Goal: Browse casually

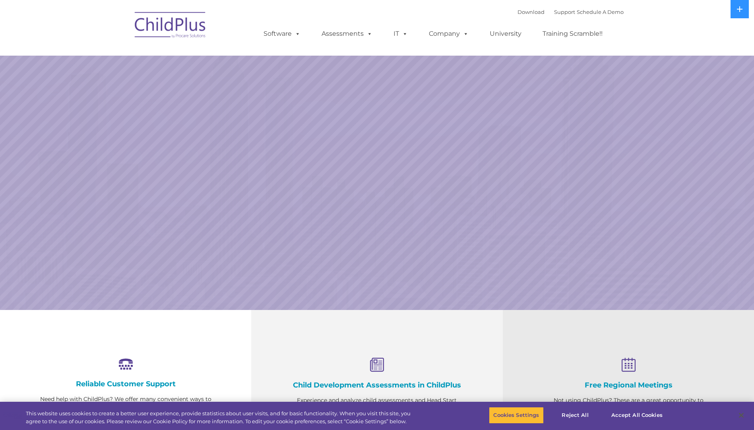
select select "MEDIUM"
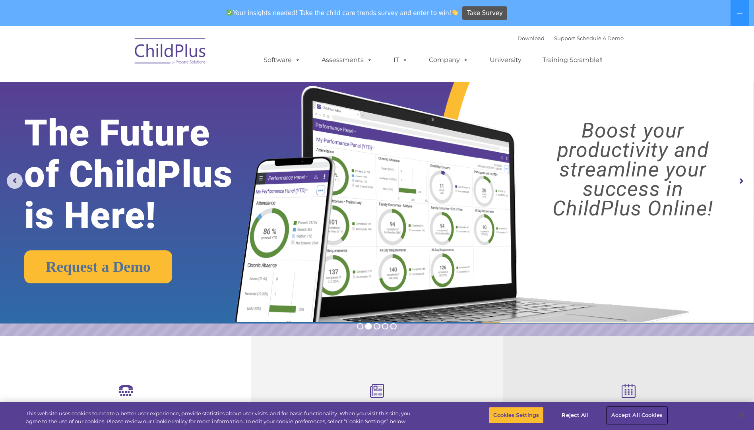
click at [631, 413] on button "Accept All Cookies" at bounding box center [637, 415] width 60 height 17
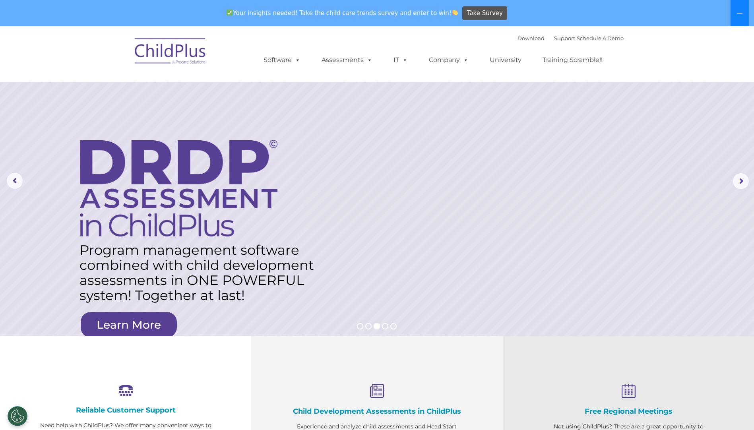
click at [737, 13] on button at bounding box center [740, 13] width 18 height 26
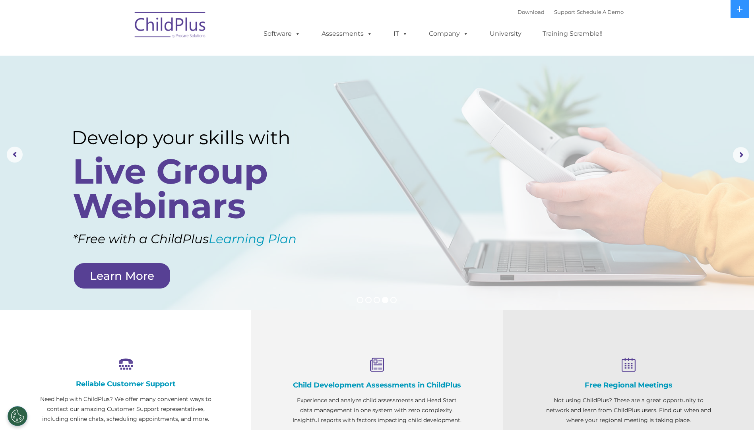
click at [753, 47] on nav "Download Support | Schedule A Demo  MENU MENU Software ChildPlus: The original…" at bounding box center [377, 28] width 754 height 56
drag, startPoint x: 729, startPoint y: 1, endPoint x: 557, endPoint y: 180, distance: 248.6
click at [558, 182] on rs-layer at bounding box center [377, 155] width 754 height 310
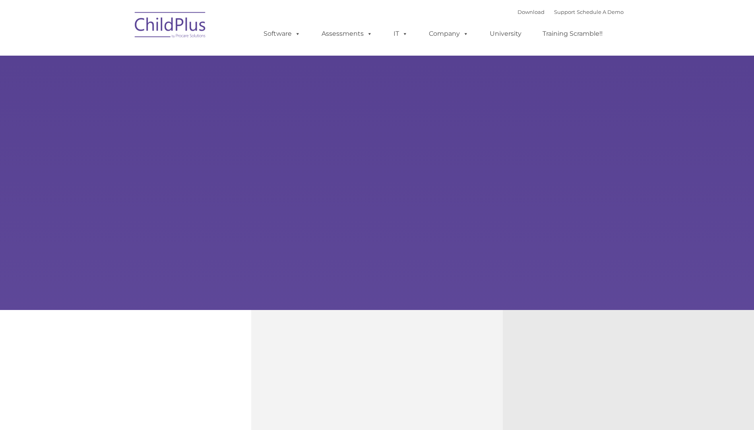
type input ""
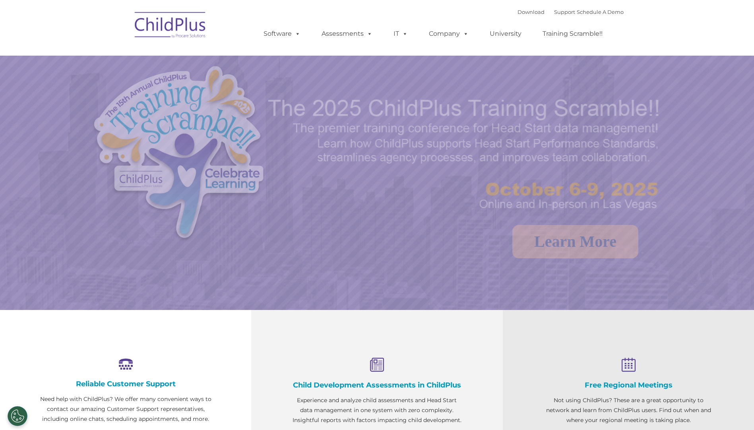
select select "MEDIUM"
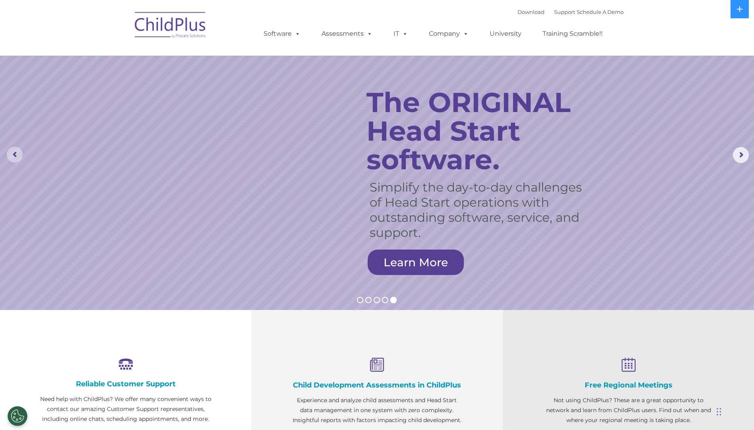
click at [12, 156] on rs-arrow at bounding box center [15, 155] width 16 height 16
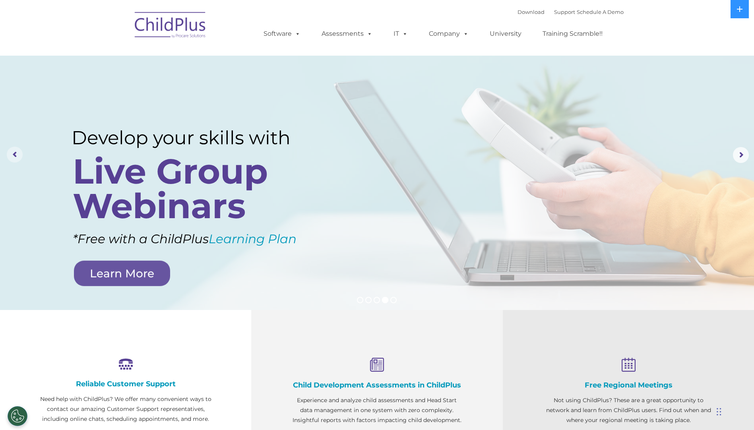
click at [12, 156] on rs-arrow at bounding box center [15, 155] width 16 height 16
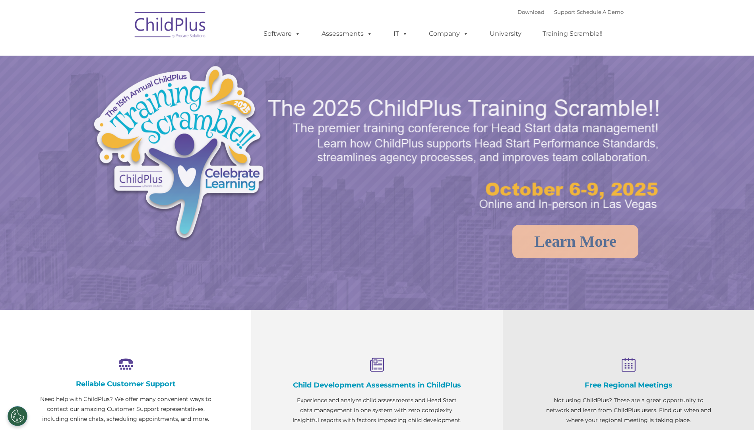
select select "MEDIUM"
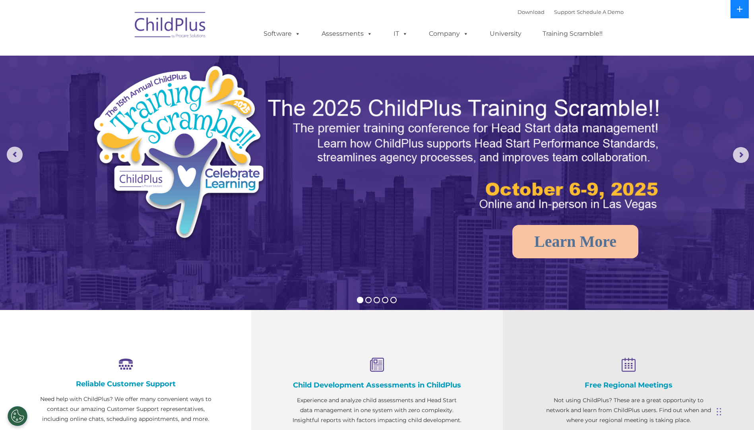
click at [744, 13] on button at bounding box center [740, 9] width 18 height 18
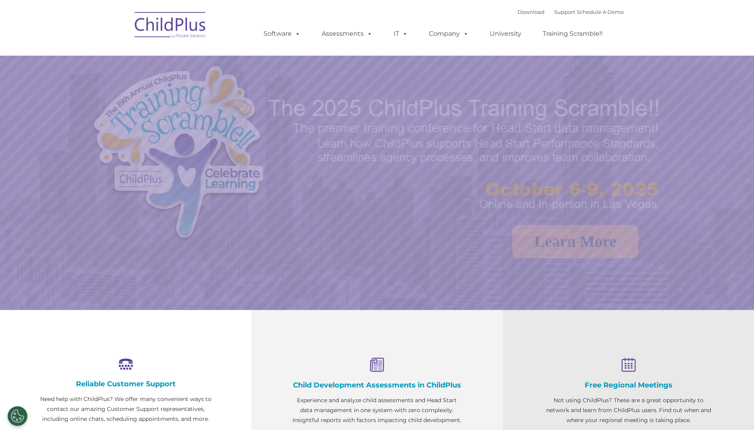
select select "MEDIUM"
